Goal: Navigation & Orientation: Understand site structure

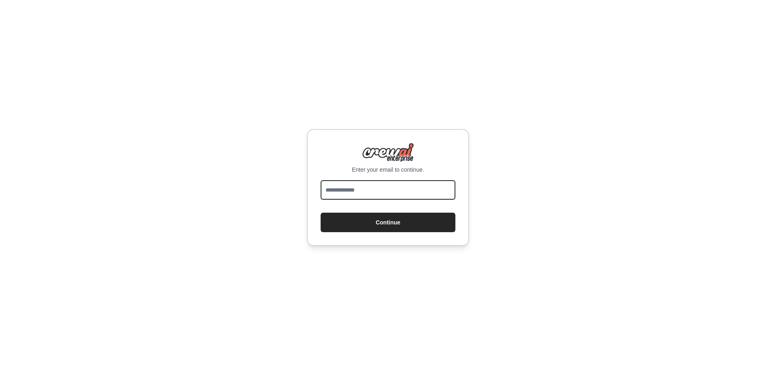
click at [444, 185] on input "email" at bounding box center [388, 189] width 135 height 19
type input "**********"
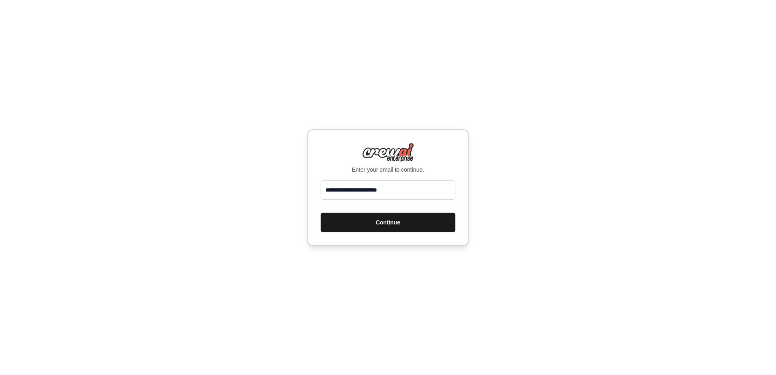
click at [430, 227] on button "Continue" at bounding box center [388, 222] width 135 height 19
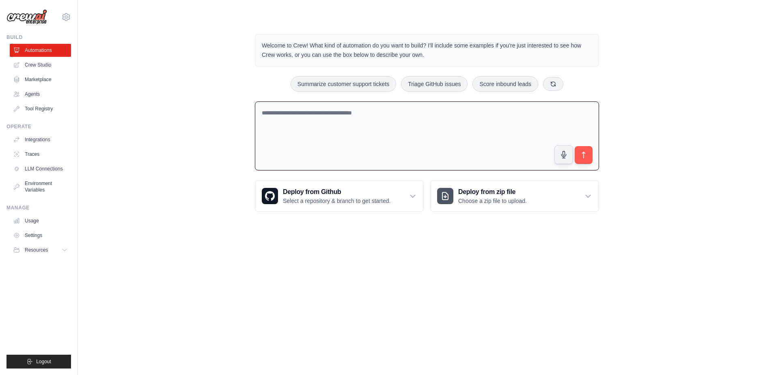
click at [515, 132] on textarea at bounding box center [427, 135] width 344 height 69
click at [45, 59] on link "Crew Studio" at bounding box center [41, 64] width 61 height 13
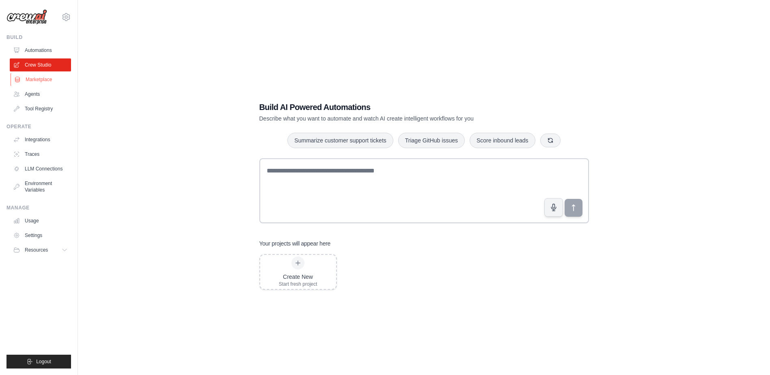
click at [40, 82] on link "Marketplace" at bounding box center [41, 79] width 61 height 13
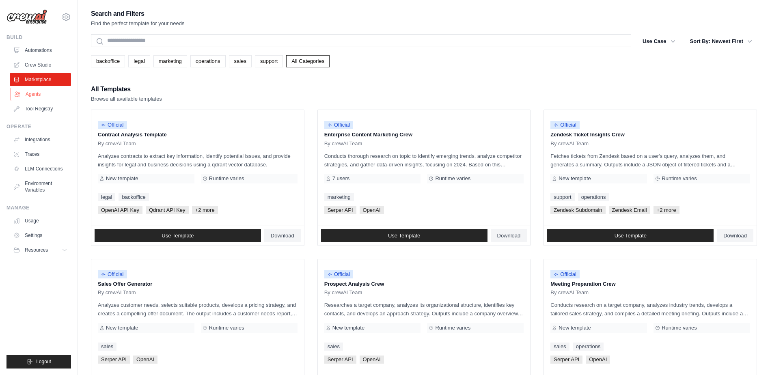
click at [40, 98] on link "Agents" at bounding box center [41, 94] width 61 height 13
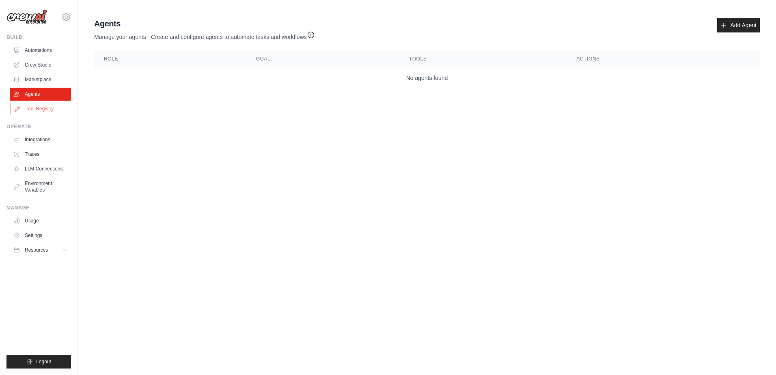
click at [30, 112] on link "Tool Registry" at bounding box center [41, 108] width 61 height 13
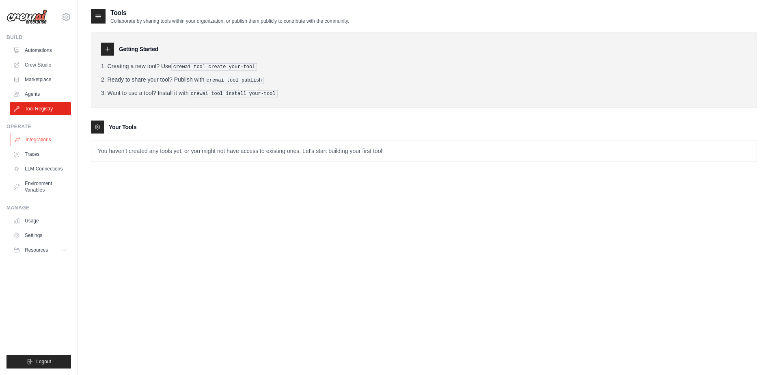
click at [24, 140] on link "Integrations" at bounding box center [41, 139] width 61 height 13
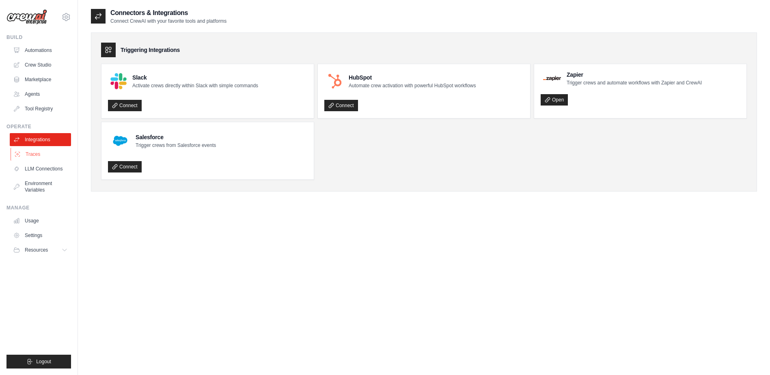
click at [23, 157] on link "Traces" at bounding box center [41, 154] width 61 height 13
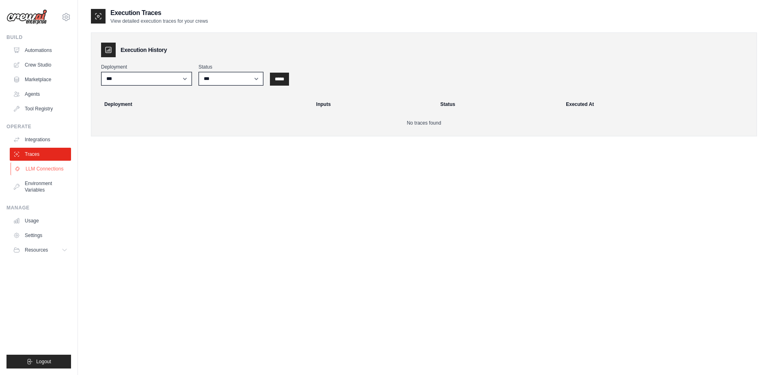
click at [27, 167] on link "LLM Connections" at bounding box center [41, 168] width 61 height 13
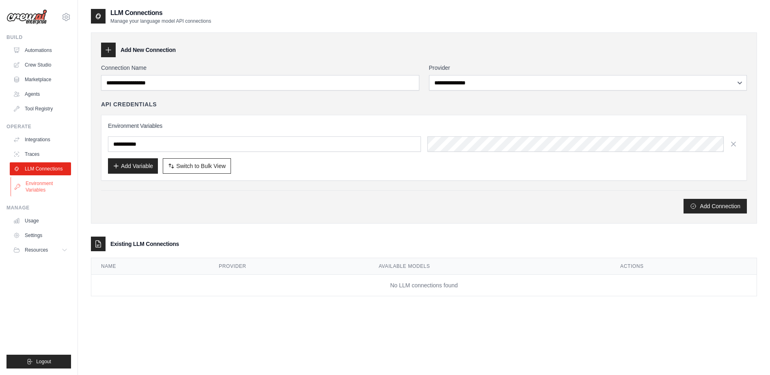
click at [28, 182] on link "Environment Variables" at bounding box center [41, 186] width 61 height 19
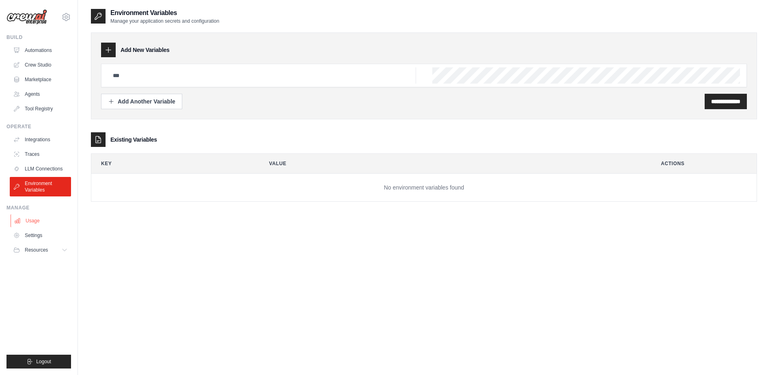
click at [32, 219] on link "Usage" at bounding box center [41, 220] width 61 height 13
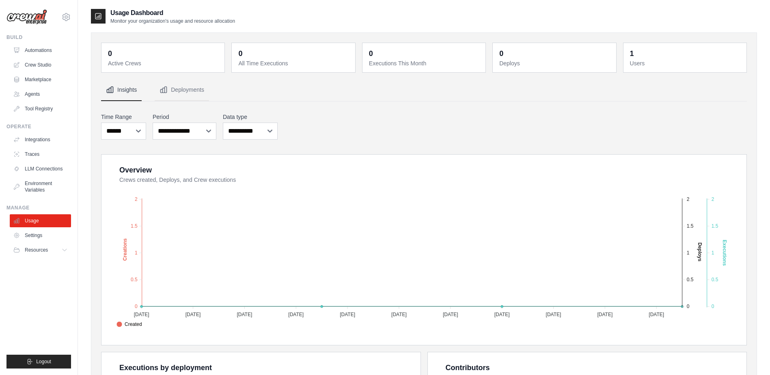
click at [33, 243] on ul "Usage Settings Resources Documentation Blog" at bounding box center [40, 235] width 61 height 42
click at [35, 236] on link "Settings" at bounding box center [41, 235] width 61 height 13
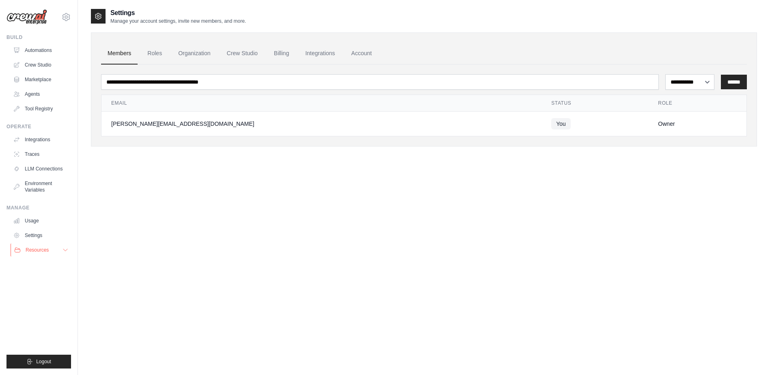
click at [34, 248] on span "Resources" at bounding box center [37, 250] width 23 height 6
click at [32, 48] on link "Automations" at bounding box center [41, 50] width 61 height 13
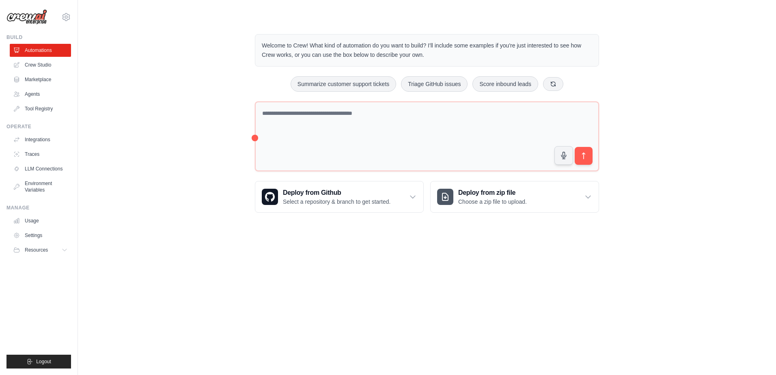
click at [21, 58] on ul "Automations Crew Studio Marketplace Agents Tool Registry" at bounding box center [40, 79] width 61 height 71
click at [23, 66] on link "Crew Studio" at bounding box center [41, 64] width 61 height 13
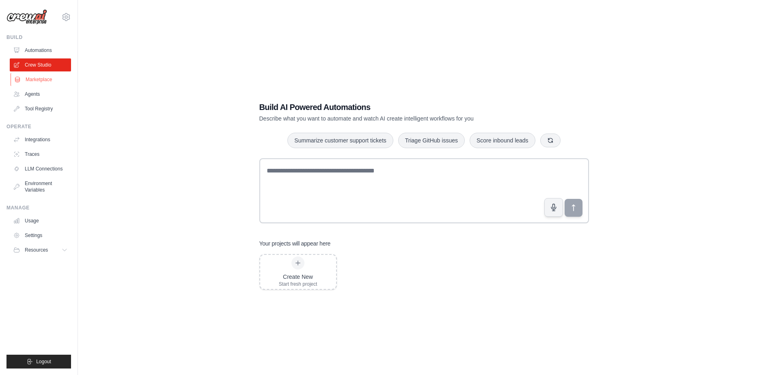
click at [37, 75] on link "Marketplace" at bounding box center [41, 79] width 61 height 13
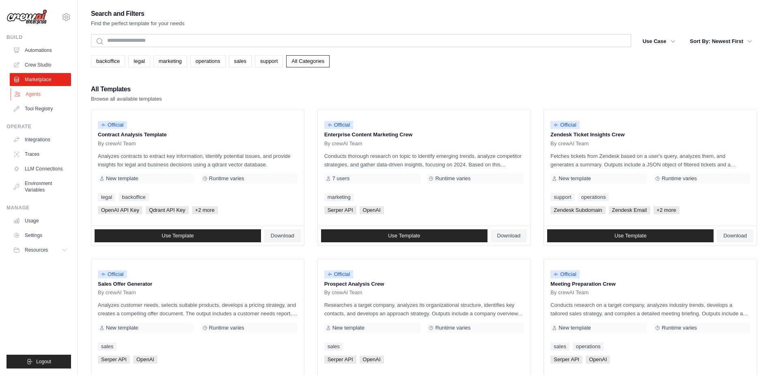
click at [32, 93] on link "Agents" at bounding box center [41, 94] width 61 height 13
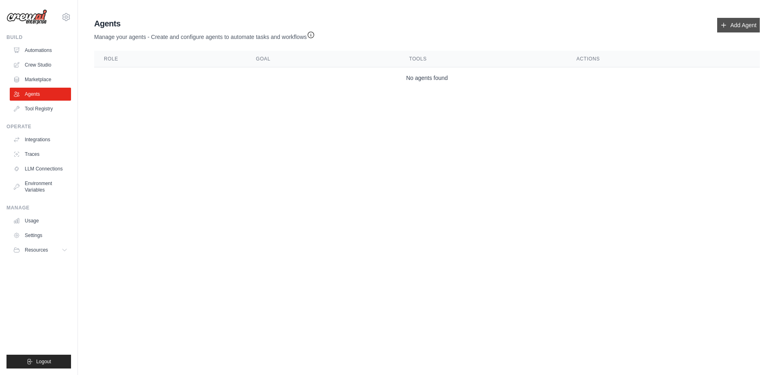
click at [725, 25] on icon at bounding box center [723, 25] width 6 height 6
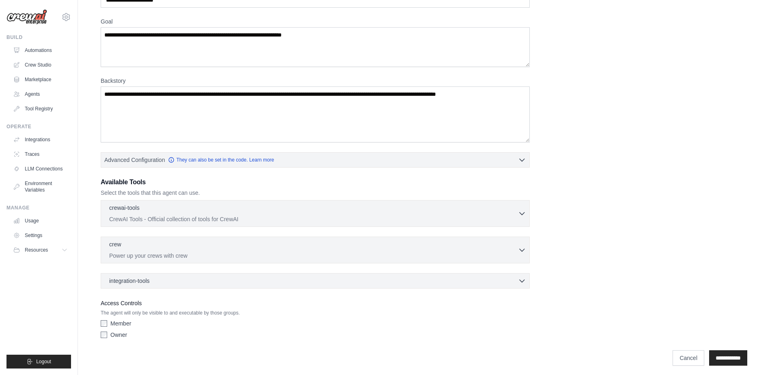
scroll to position [60, 0]
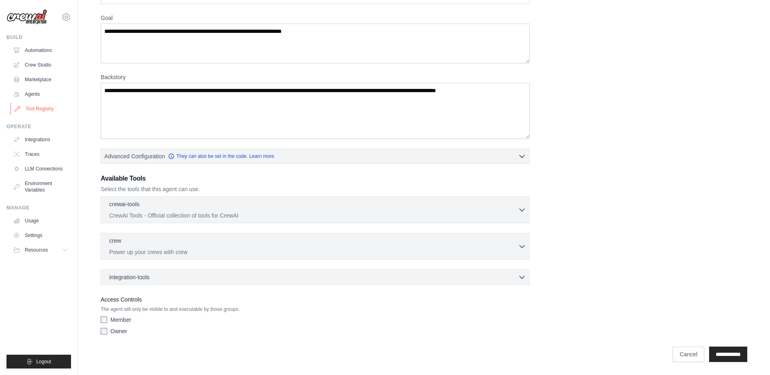
click at [29, 108] on link "Tool Registry" at bounding box center [41, 108] width 61 height 13
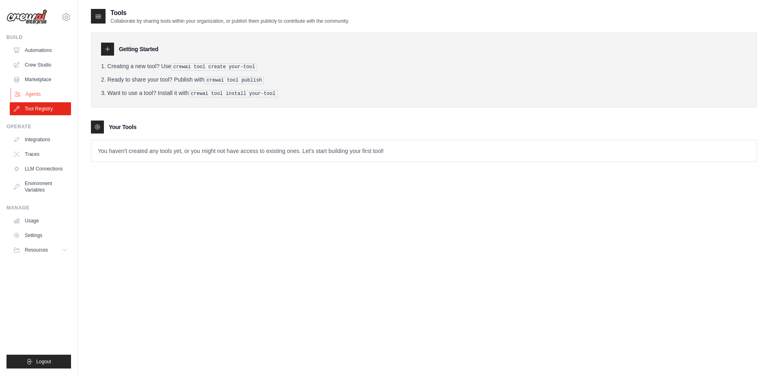
click at [30, 97] on link "Agents" at bounding box center [41, 94] width 61 height 13
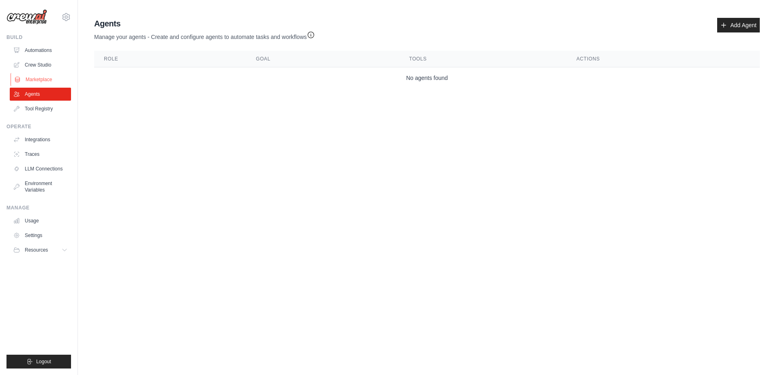
click at [37, 83] on link "Marketplace" at bounding box center [41, 79] width 61 height 13
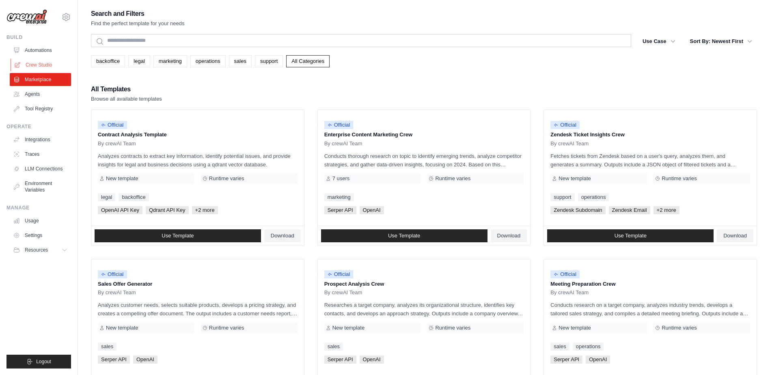
click at [43, 65] on link "Crew Studio" at bounding box center [41, 64] width 61 height 13
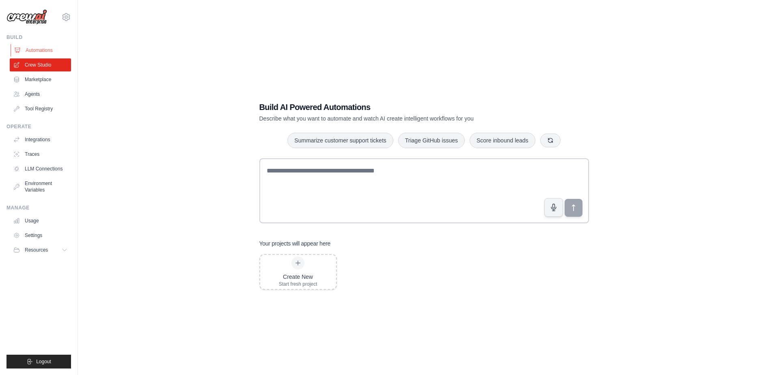
click at [43, 53] on link "Automations" at bounding box center [41, 50] width 61 height 13
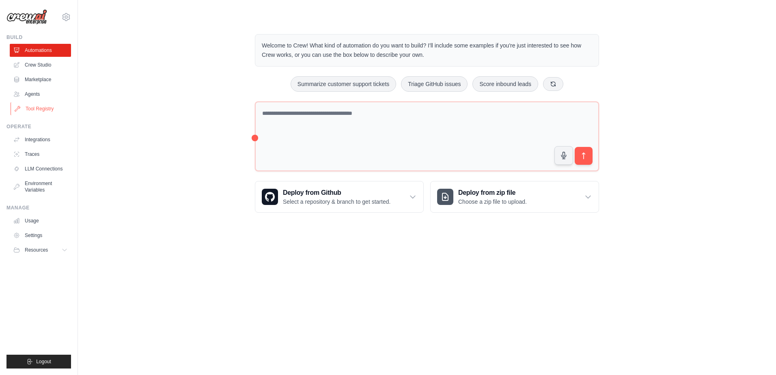
click at [38, 112] on link "Tool Registry" at bounding box center [41, 108] width 61 height 13
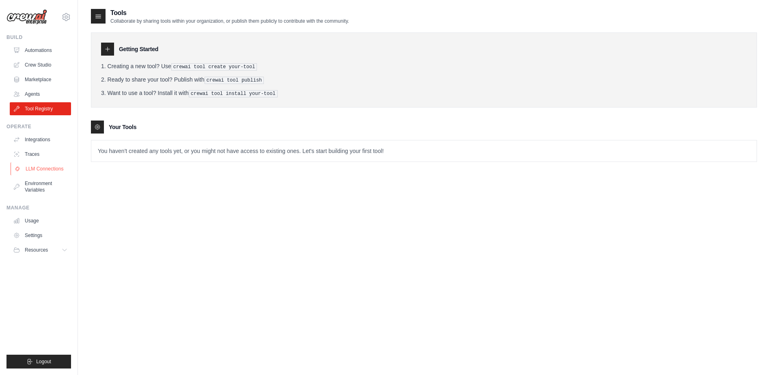
click at [30, 169] on link "LLM Connections" at bounding box center [41, 168] width 61 height 13
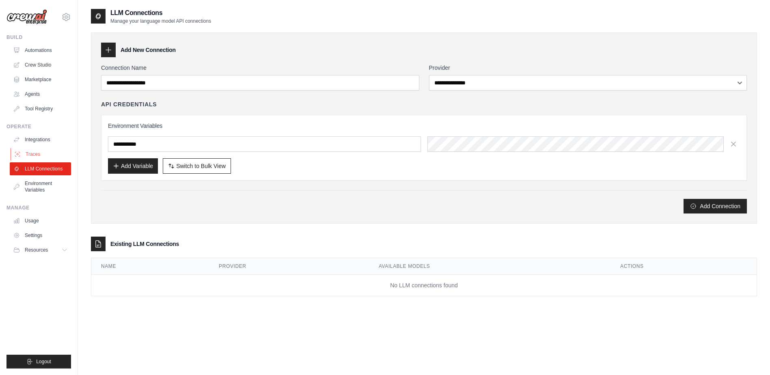
click at [25, 151] on link "Traces" at bounding box center [41, 154] width 61 height 13
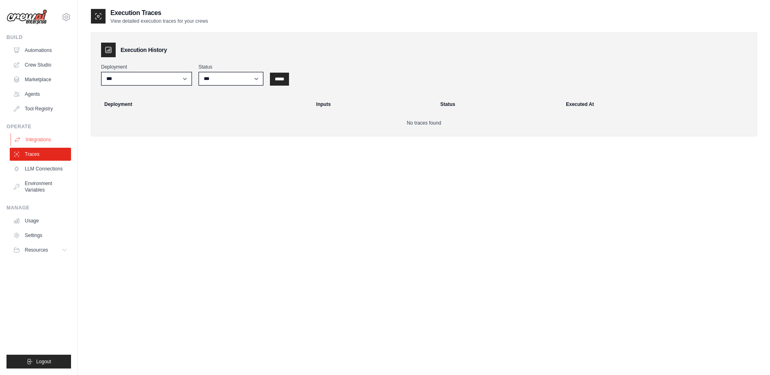
click at [26, 136] on link "Integrations" at bounding box center [41, 139] width 61 height 13
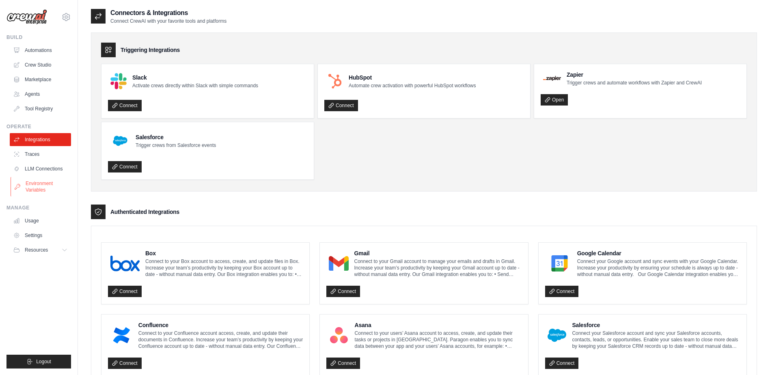
click at [38, 185] on link "Environment Variables" at bounding box center [41, 186] width 61 height 19
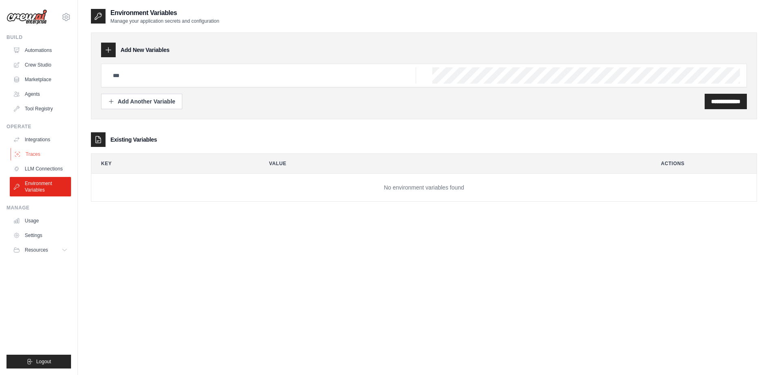
click at [40, 160] on link "Traces" at bounding box center [41, 154] width 61 height 13
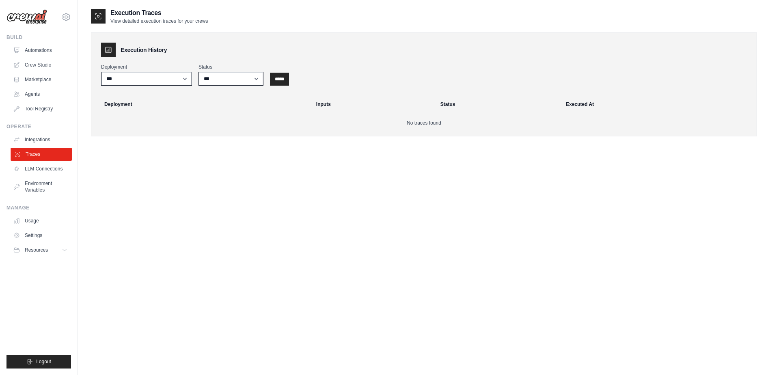
click at [32, 149] on link "Traces" at bounding box center [41, 154] width 61 height 13
